Goal: Browse casually

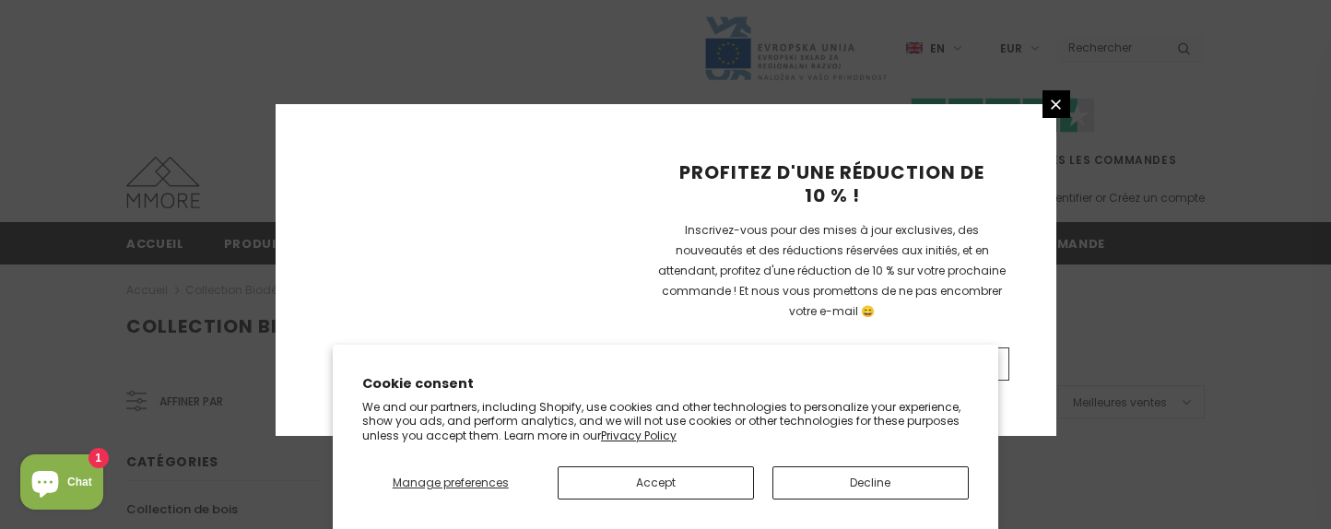
scroll to position [1404, 0]
